Goal: Obtain resource: Download file/media

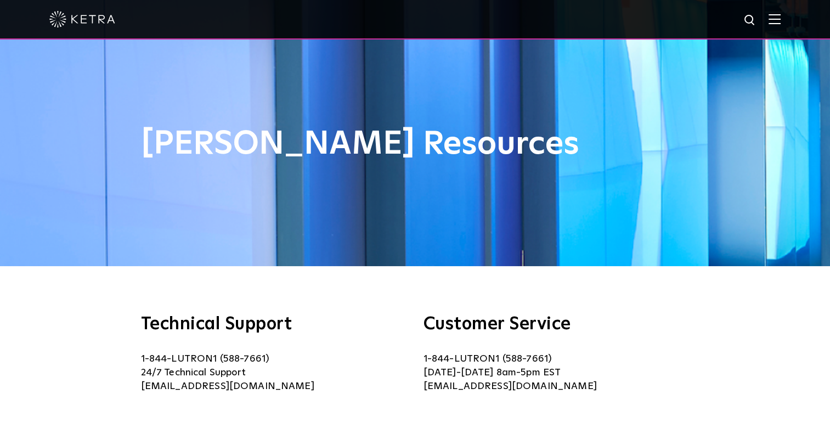
click at [780, 19] on img at bounding box center [774, 19] width 12 height 10
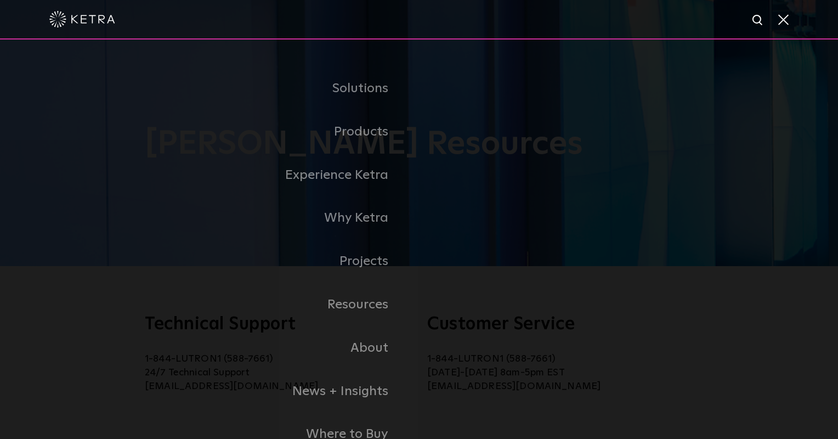
click at [0, 0] on link "Residential" at bounding box center [0, 0] width 0 height 0
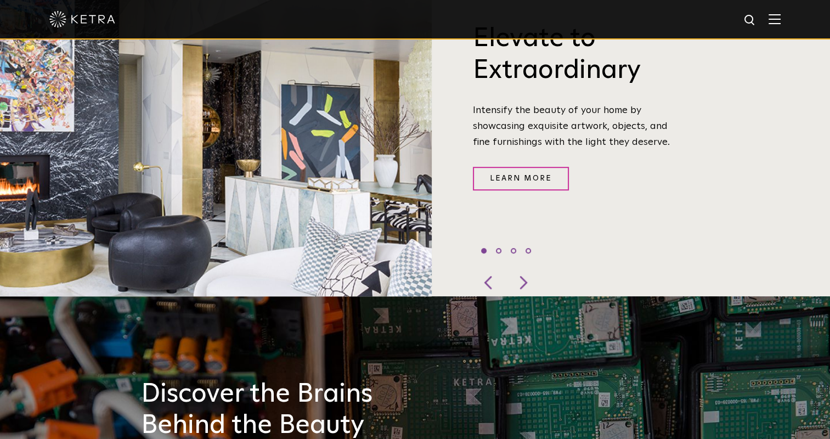
scroll to position [334, 0]
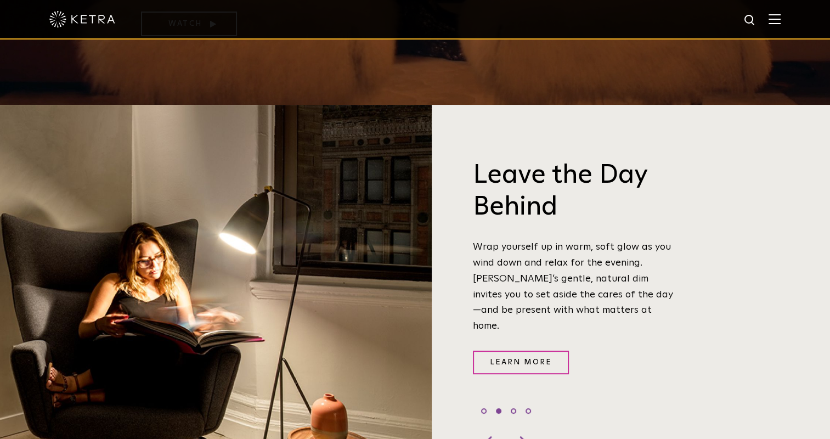
click at [780, 24] on img at bounding box center [774, 19] width 12 height 10
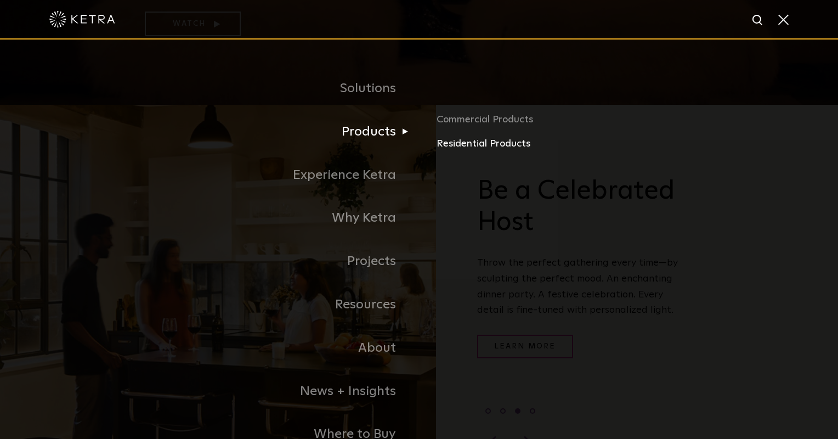
click at [479, 146] on link "Residential Products" at bounding box center [565, 144] width 257 height 16
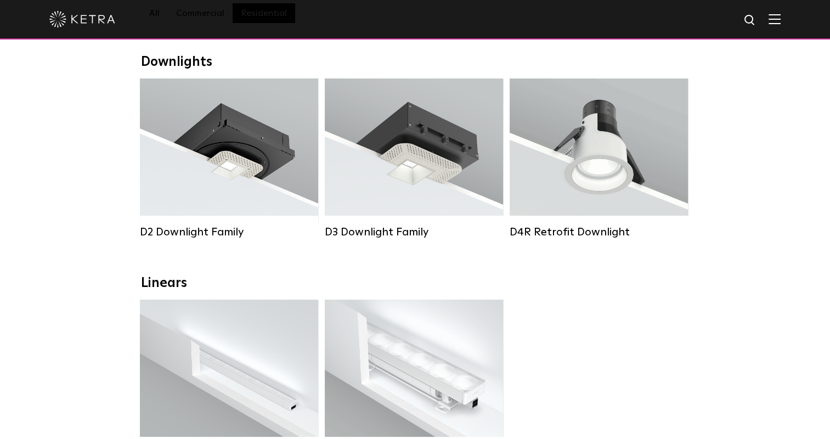
scroll to position [165, 0]
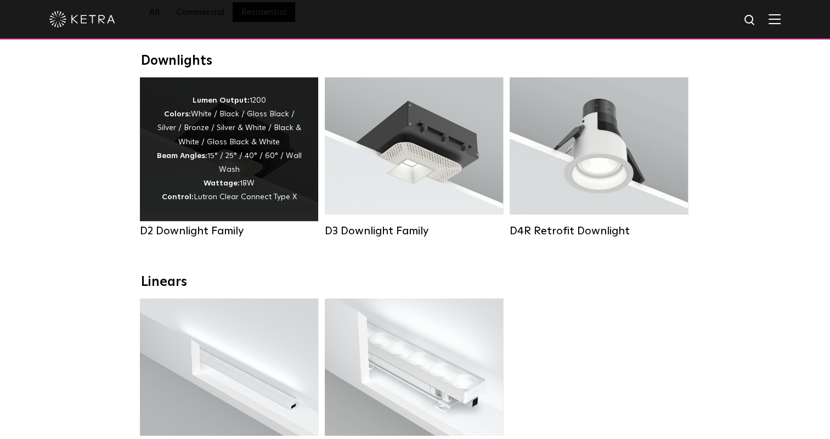
click at [216, 211] on div "Lumen Output: 1200 Colors: White / Black / Gloss Black / Silver / Bronze / Silv…" at bounding box center [229, 149] width 178 height 144
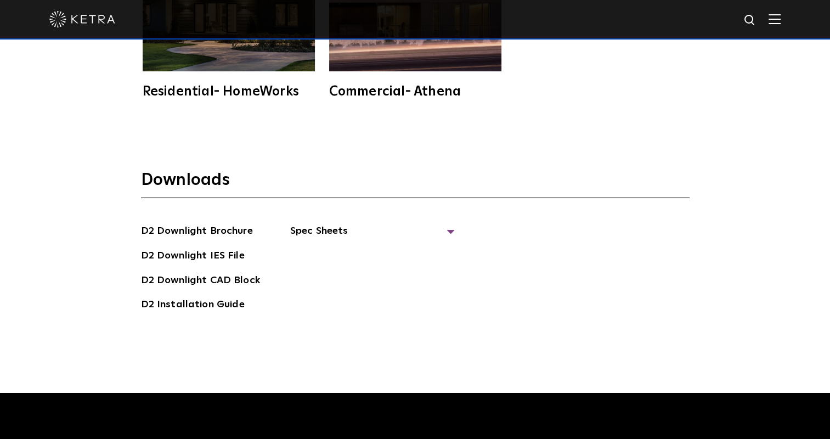
scroll to position [2924, 0]
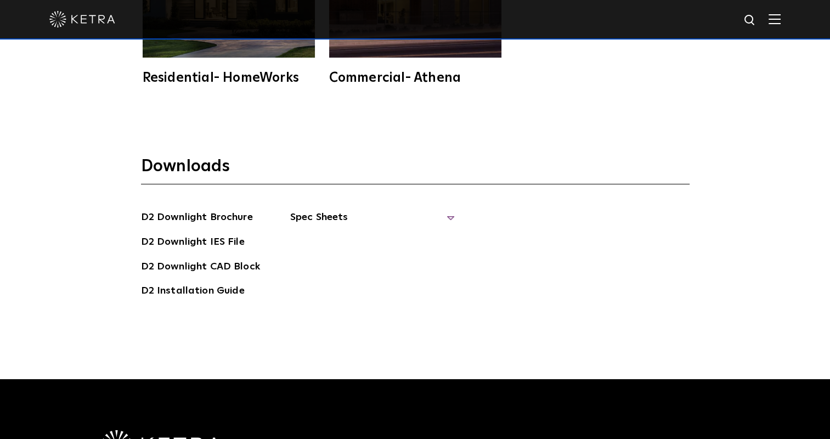
click at [312, 210] on span "Spec Sheets" at bounding box center [372, 222] width 165 height 24
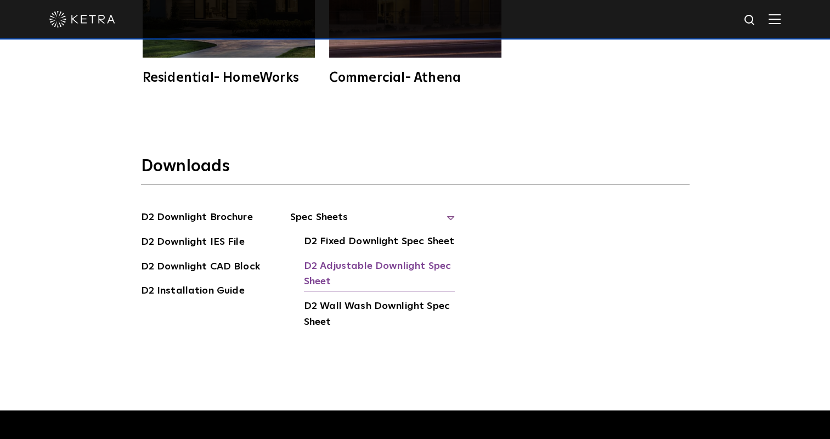
click at [337, 258] on link "D2 Adjustable Downlight Spec Sheet" at bounding box center [379, 274] width 151 height 33
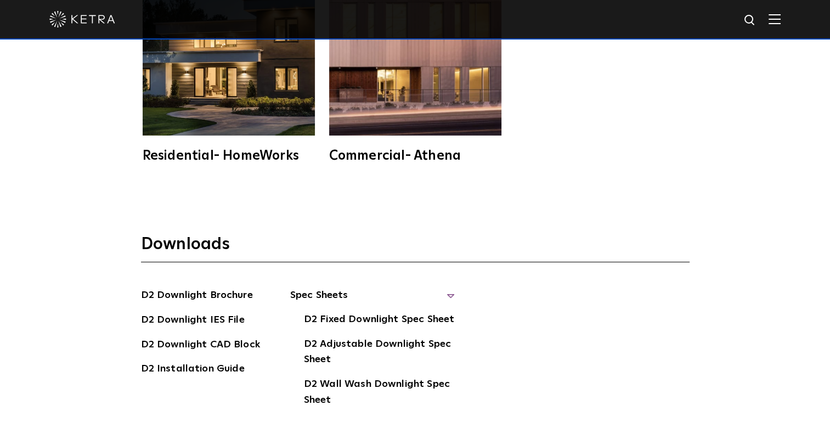
scroll to position [2649, 0]
